Goal: Find specific page/section: Find specific page/section

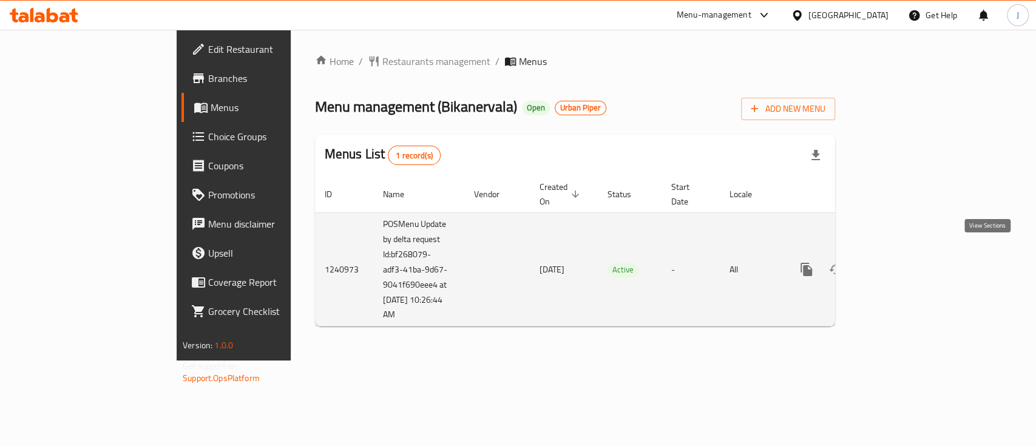
click at [901, 262] on icon "enhanced table" at bounding box center [893, 269] width 15 height 15
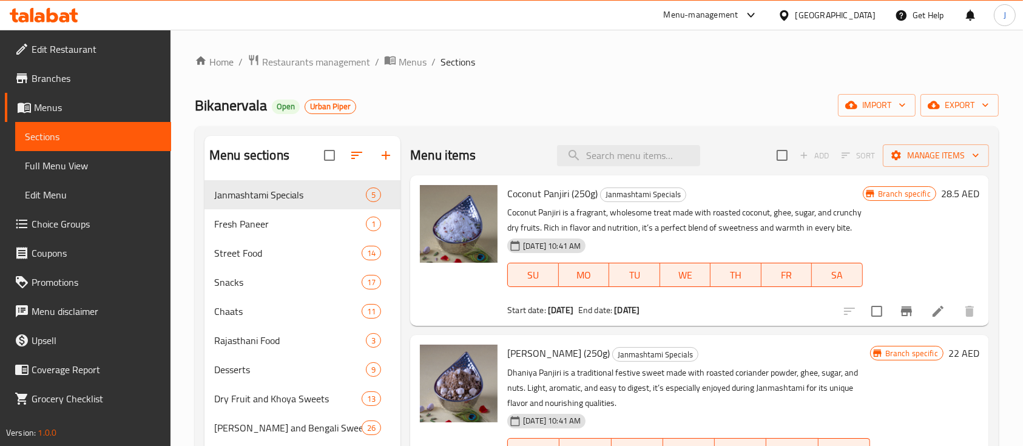
click at [505, 107] on div "Bikanervala Open Urban Piper import export" at bounding box center [597, 105] width 804 height 22
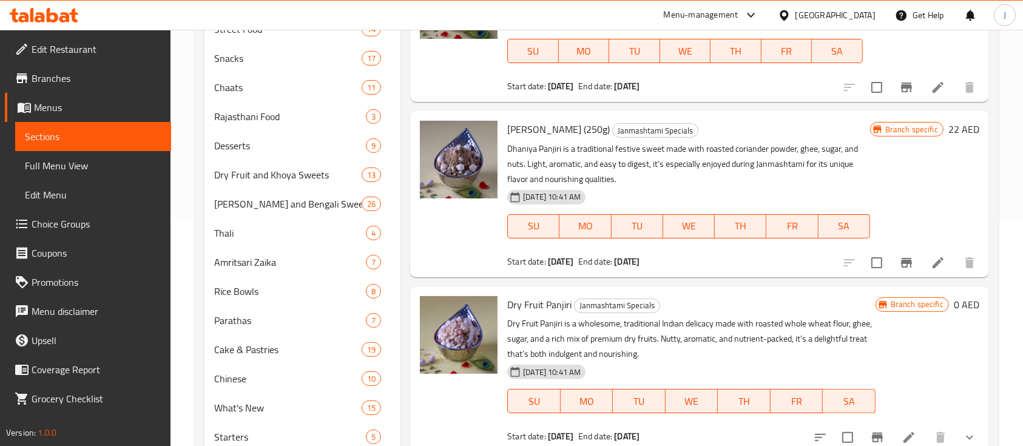
scroll to position [225, 0]
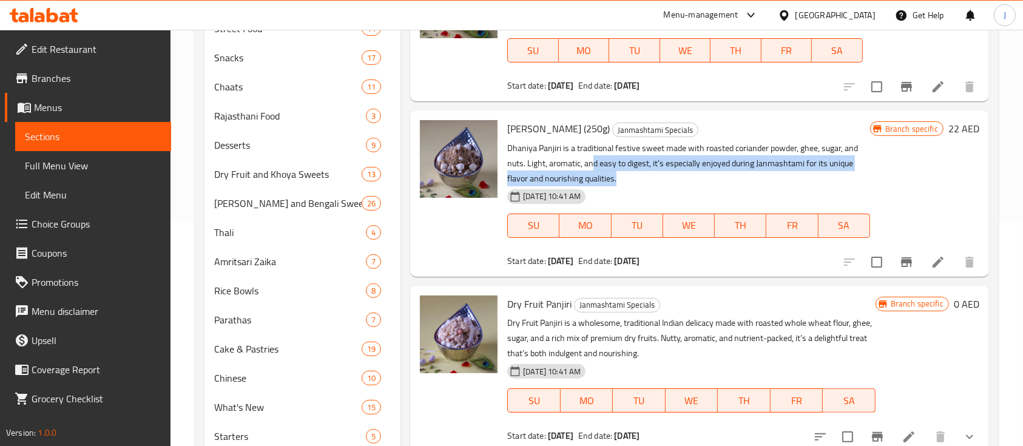
drag, startPoint x: 590, startPoint y: 161, endPoint x: 629, endPoint y: 182, distance: 43.4
click at [628, 181] on p "Dhaniya Panjiri is a traditional festive sweet made with roasted coriander powd…" at bounding box center [688, 164] width 362 height 46
click at [648, 175] on p "Dhaniya Panjiri is a traditional festive sweet made with roasted coriander powd…" at bounding box center [688, 164] width 362 height 46
drag, startPoint x: 630, startPoint y: 163, endPoint x: 649, endPoint y: 188, distance: 30.8
click at [649, 188] on div "Dhaniya Panjiri (250g) Janmashtami Specials Dhaniya Panjiri is a traditional fe…" at bounding box center [688, 193] width 372 height 156
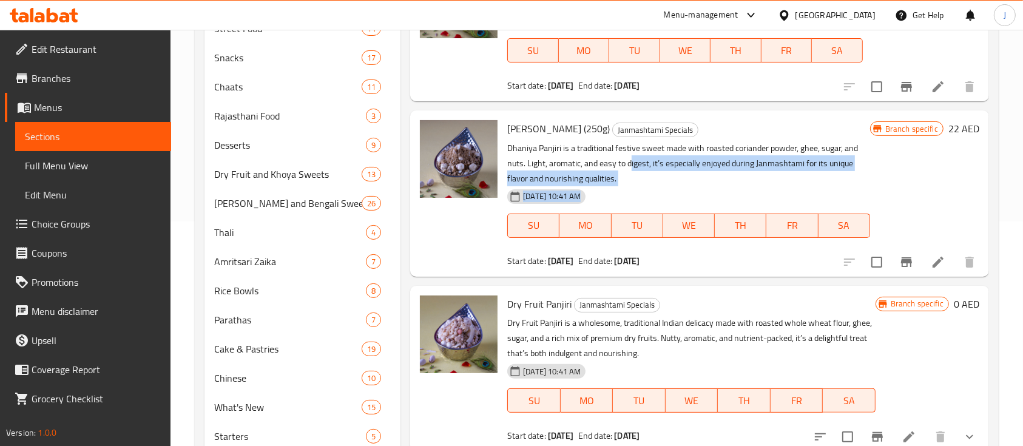
click at [657, 186] on div "13-08-2025 10:41 AM SU MO TU WE TH FR SA" at bounding box center [688, 217] width 372 height 66
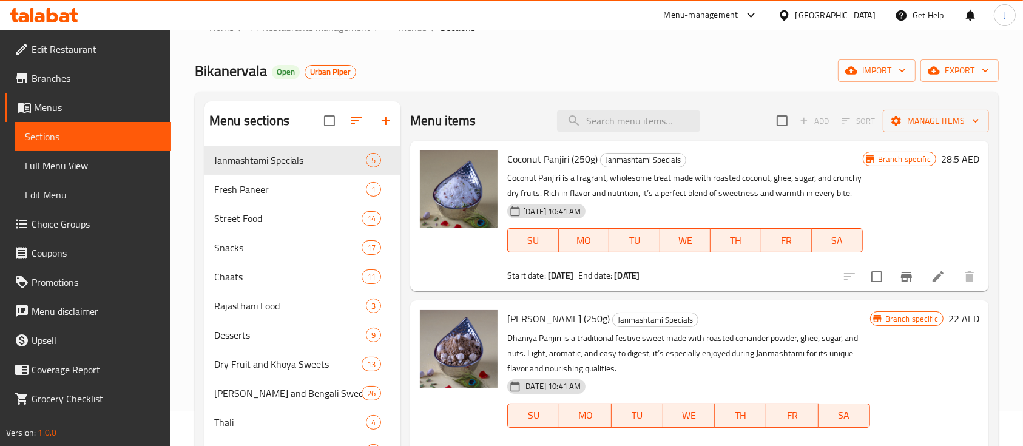
scroll to position [0, 0]
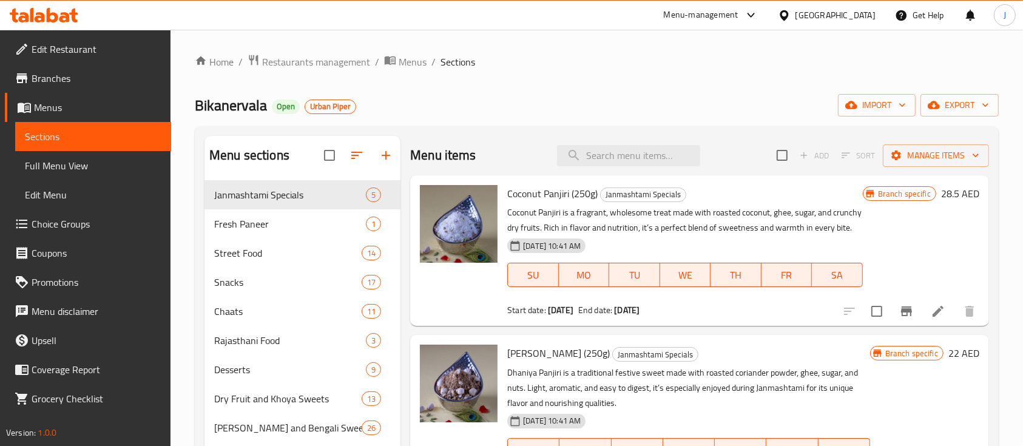
click at [515, 116] on div "Bikanervala Open Urban Piper import export" at bounding box center [597, 105] width 804 height 22
click at [456, 104] on div "Bikanervala Open Urban Piper import export" at bounding box center [597, 105] width 804 height 22
click at [281, 61] on span "Restaurants management" at bounding box center [316, 62] width 108 height 15
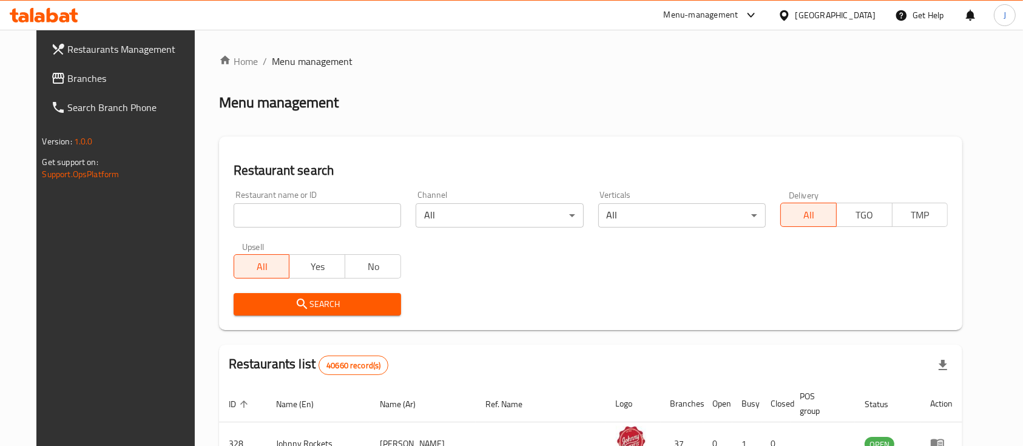
click at [313, 213] on input "search" at bounding box center [317, 215] width 167 height 24
paste input "28715"
type input "28715"
click button "Search" at bounding box center [317, 304] width 167 height 22
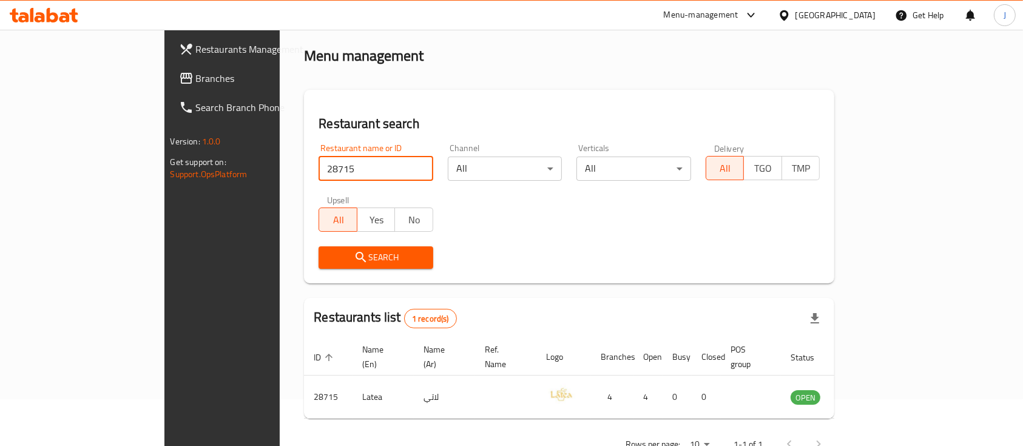
scroll to position [71, 0]
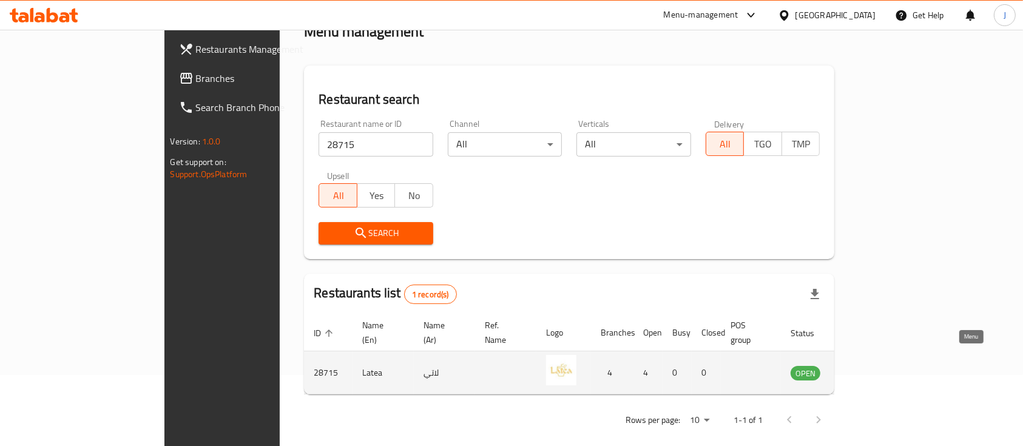
click at [869, 365] on icon "enhanced table" at bounding box center [861, 372] width 15 height 15
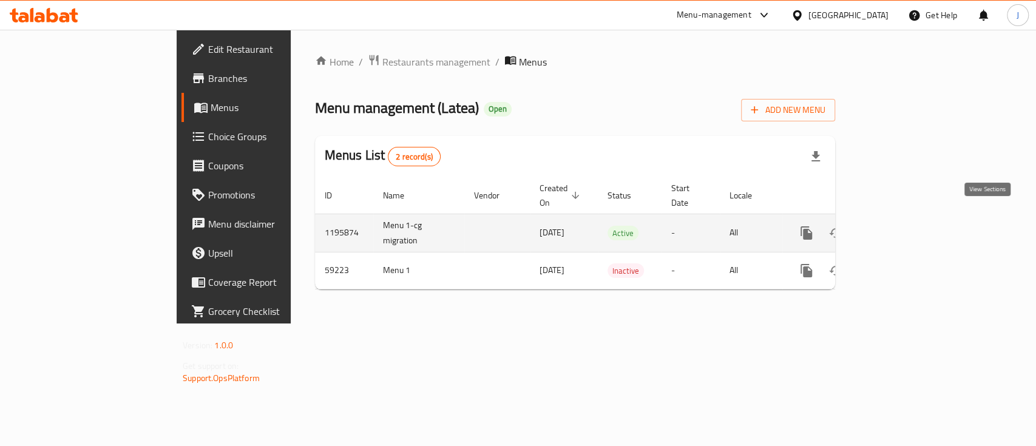
click at [901, 226] on icon "enhanced table" at bounding box center [893, 233] width 15 height 15
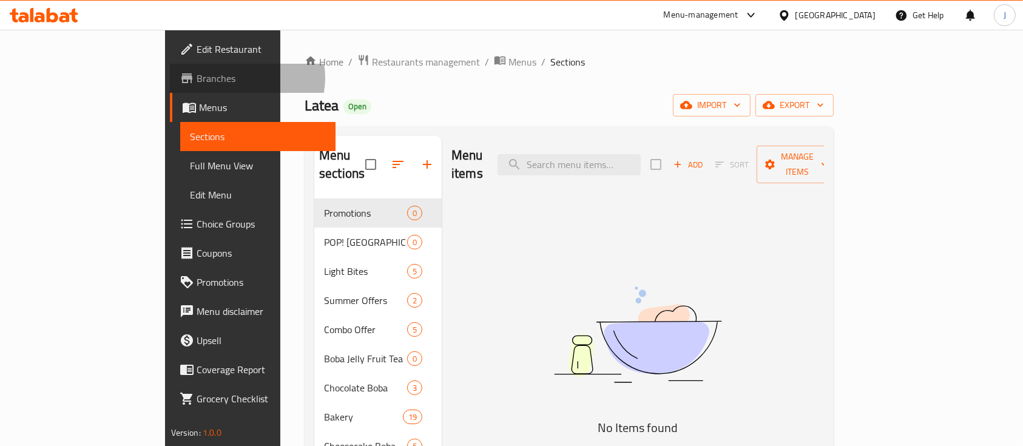
click at [197, 78] on span "Branches" at bounding box center [262, 78] width 130 height 15
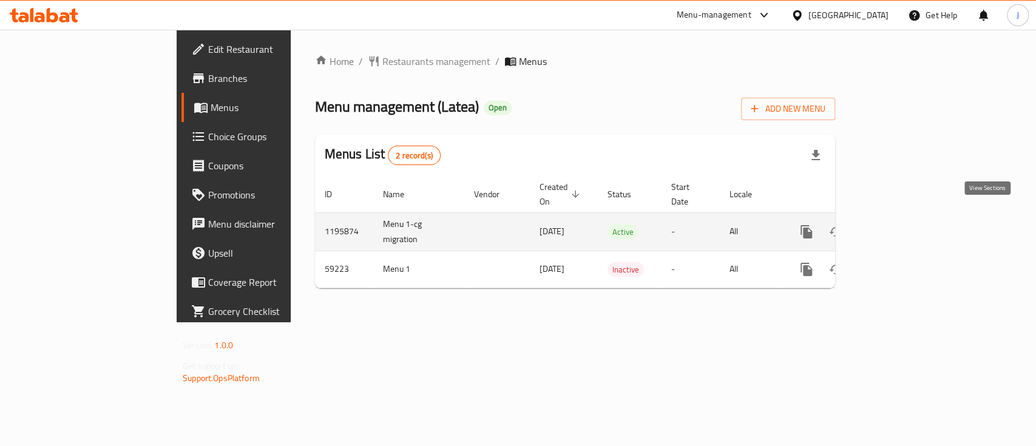
click at [901, 225] on icon "enhanced table" at bounding box center [893, 232] width 15 height 15
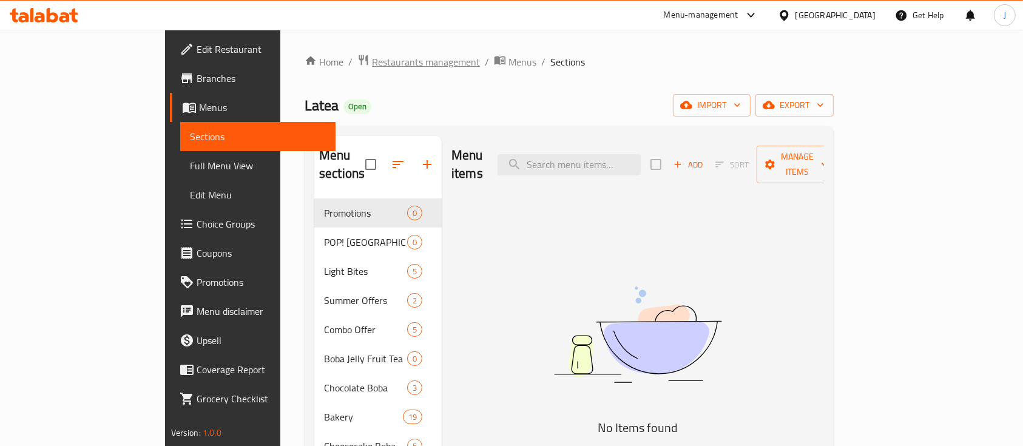
click at [372, 66] on span "Restaurants management" at bounding box center [426, 62] width 108 height 15
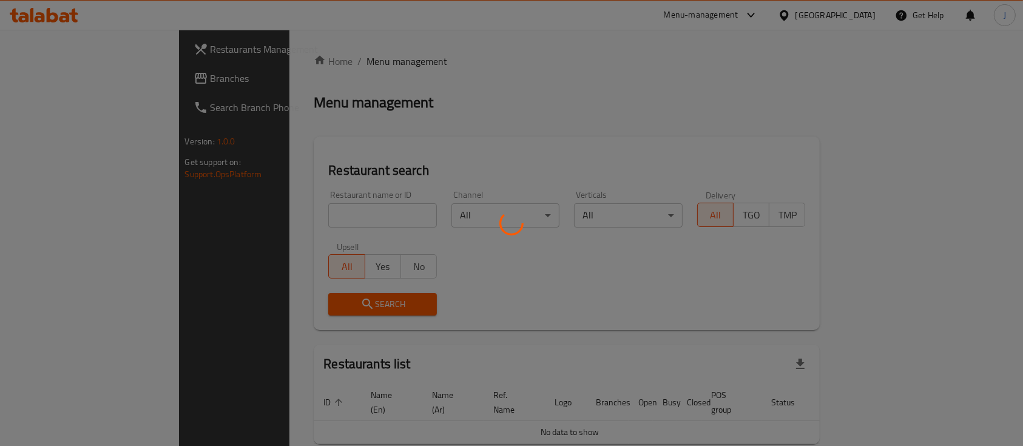
click at [252, 220] on div at bounding box center [511, 223] width 1023 height 446
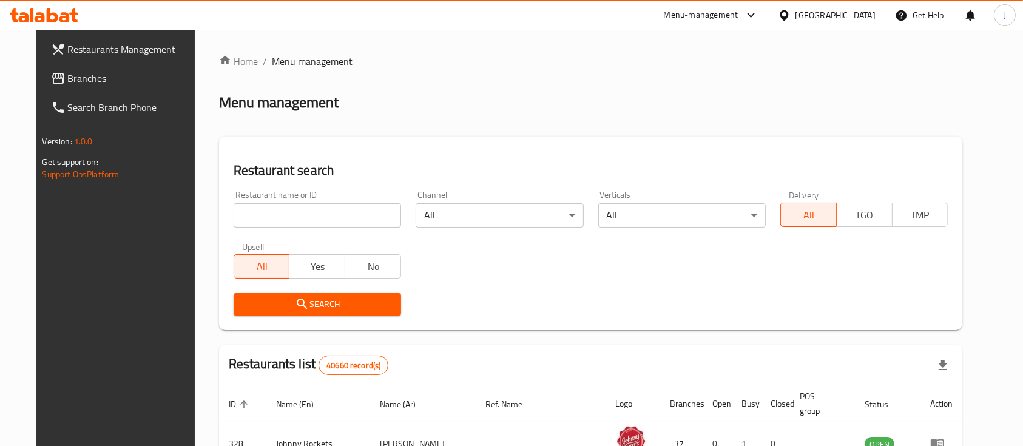
click at [252, 220] on input "search" at bounding box center [317, 215] width 167 height 24
paste input "673466"
type input "673466"
click button "Search" at bounding box center [317, 304] width 167 height 22
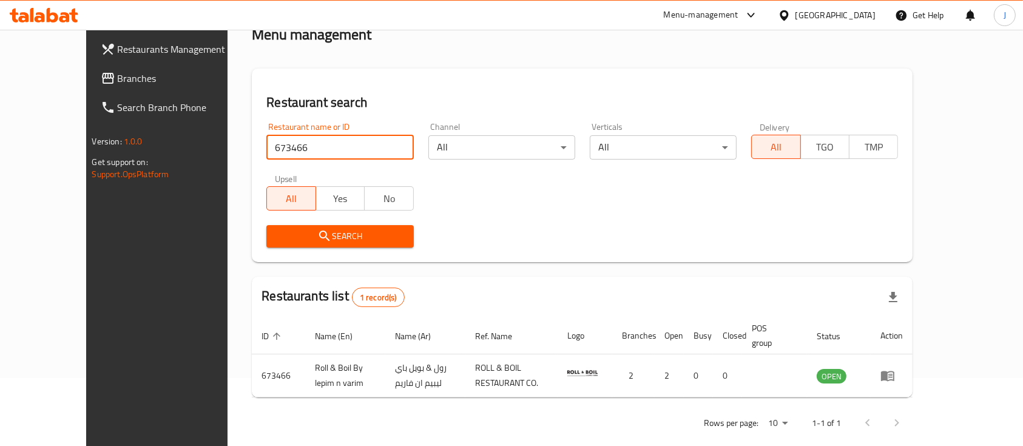
scroll to position [71, 0]
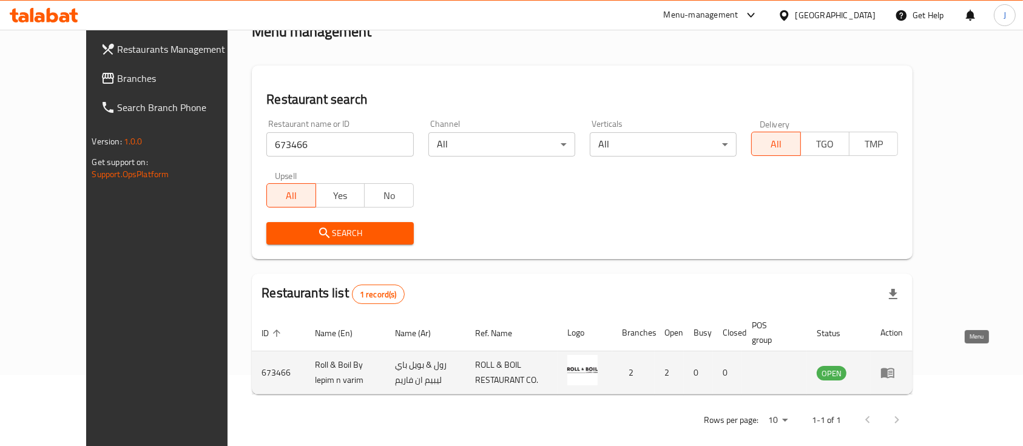
click at [895, 365] on icon "enhanced table" at bounding box center [887, 372] width 15 height 15
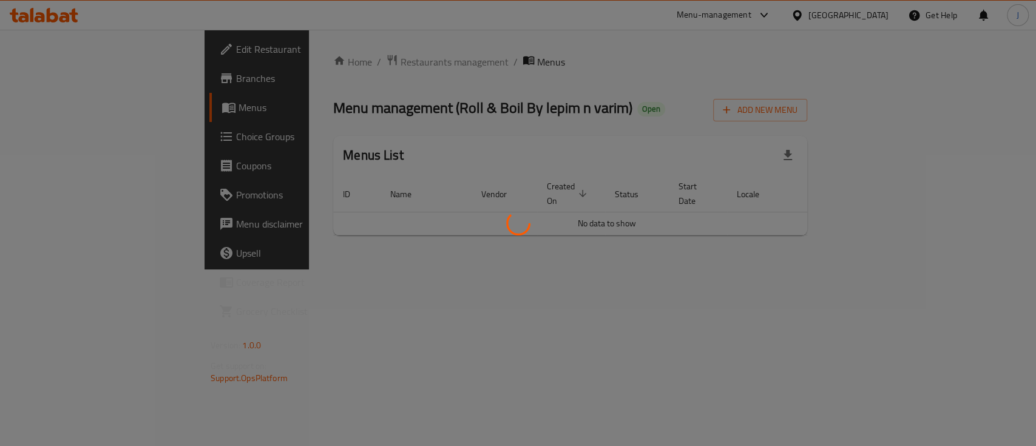
click at [86, 84] on div at bounding box center [518, 223] width 1036 height 446
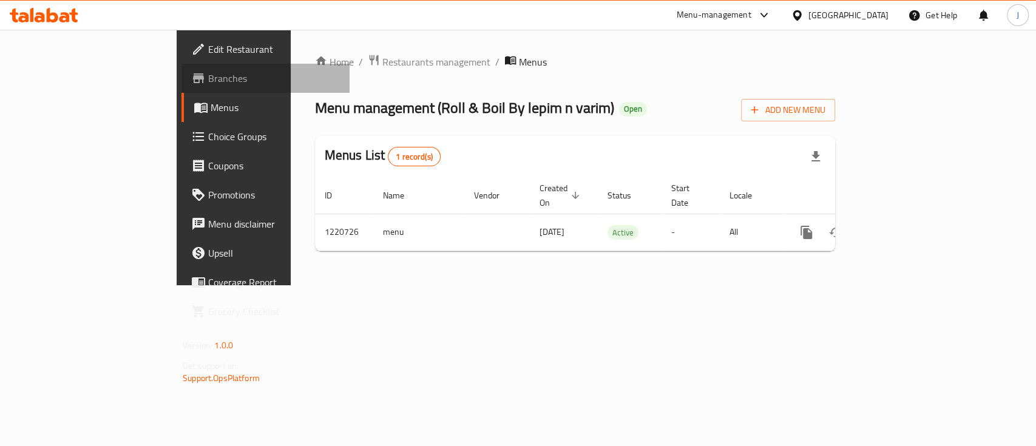
click at [208, 83] on span "Branches" at bounding box center [274, 78] width 132 height 15
